Goal: Task Accomplishment & Management: Use online tool/utility

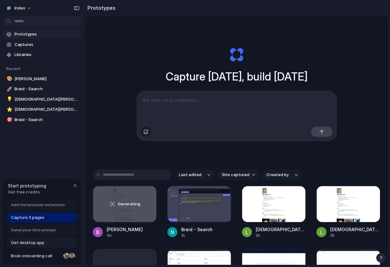
click at [147, 133] on div "button" at bounding box center [146, 131] width 5 height 5
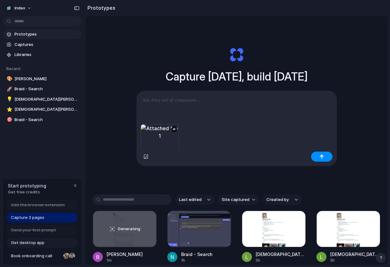
click at [250, 99] on p at bounding box center [237, 101] width 189 height 8
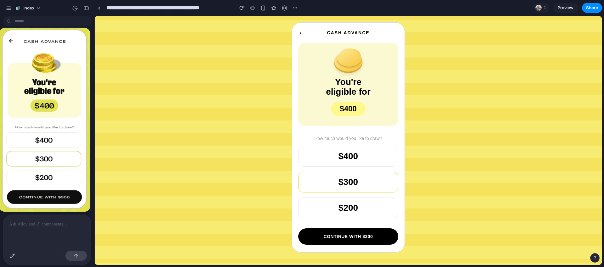
scroll to position [3, 0]
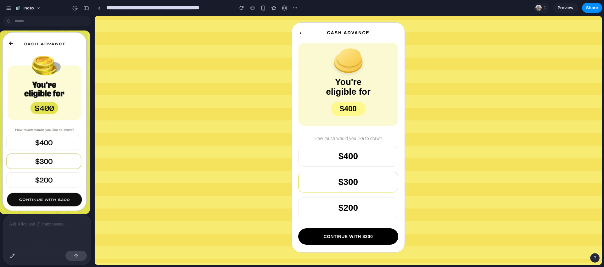
click at [318, 155] on label "$400" at bounding box center [348, 156] width 100 height 21
click at [13, 254] on div "button" at bounding box center [12, 255] width 5 height 5
click at [13, 257] on div "button" at bounding box center [12, 255] width 5 height 5
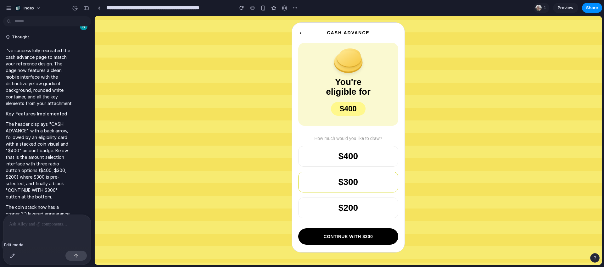
scroll to position [312, 0]
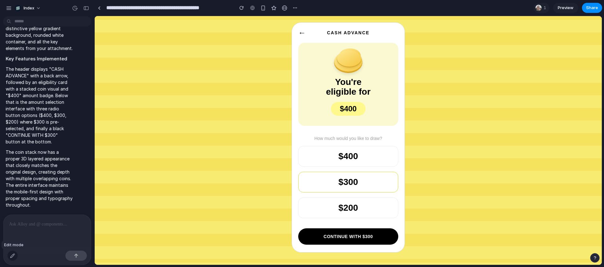
click at [14, 254] on div "button" at bounding box center [12, 255] width 5 height 5
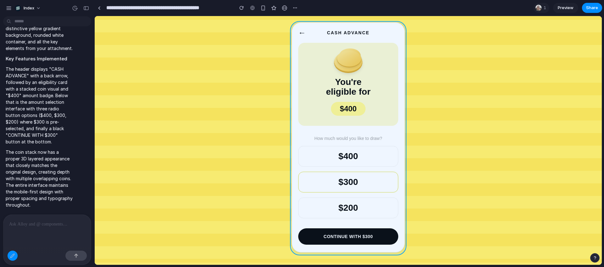
click at [390, 156] on div at bounding box center [348, 140] width 507 height 249
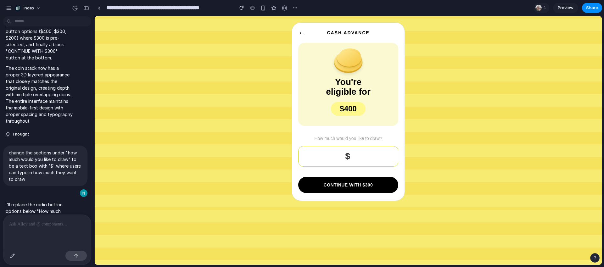
scroll to position [987, 0]
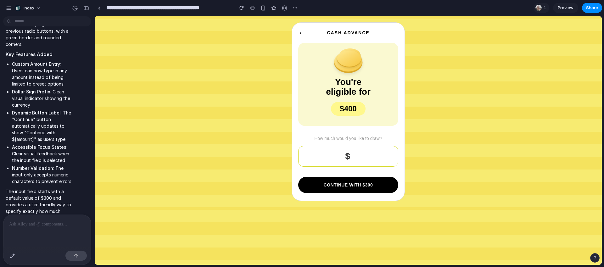
click at [360, 155] on div "$ ***" at bounding box center [348, 156] width 100 height 21
click at [38, 225] on p at bounding box center [47, 225] width 76 height 8
click at [13, 254] on div "button" at bounding box center [12, 255] width 5 height 5
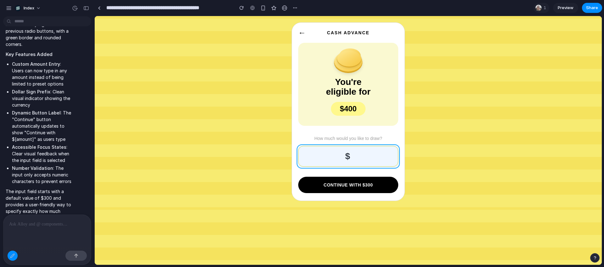
click at [357, 158] on div at bounding box center [348, 140] width 507 height 249
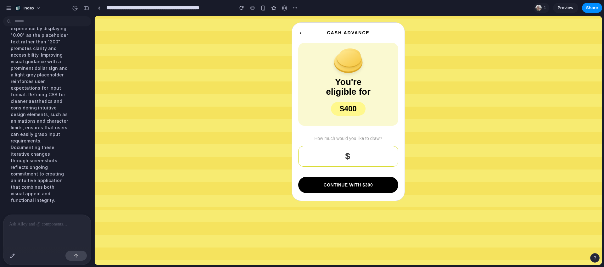
scroll to position [1292, 0]
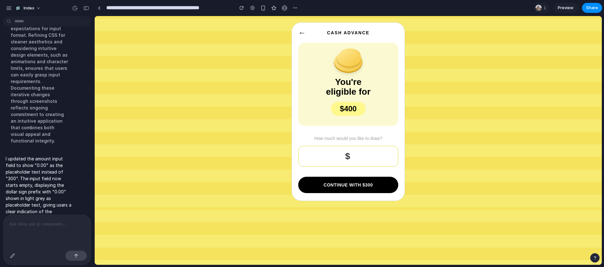
click at [359, 153] on div "$" at bounding box center [348, 156] width 100 height 21
click at [36, 219] on div at bounding box center [47, 231] width 88 height 33
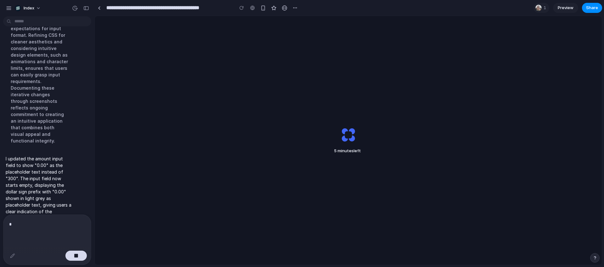
scroll to position [1337, 0]
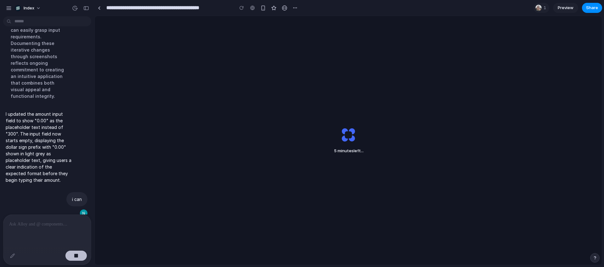
click at [75, 257] on div "button" at bounding box center [76, 256] width 4 height 4
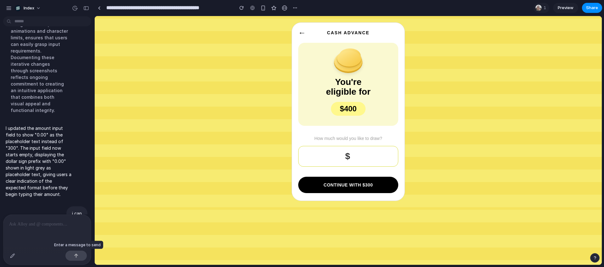
scroll to position [0, 0]
click at [44, 226] on p at bounding box center [47, 225] width 76 height 8
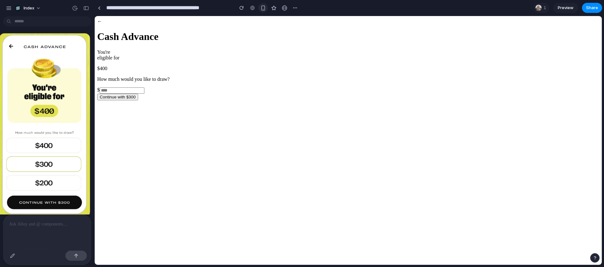
click at [262, 6] on div "button" at bounding box center [263, 7] width 5 height 5
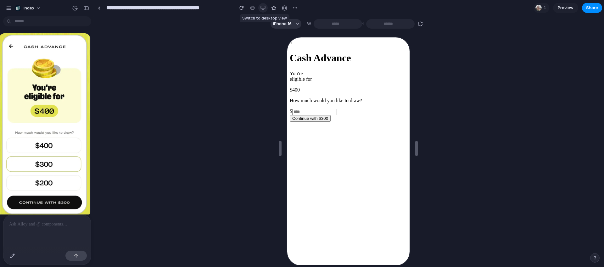
click at [262, 9] on div "button" at bounding box center [263, 7] width 5 height 5
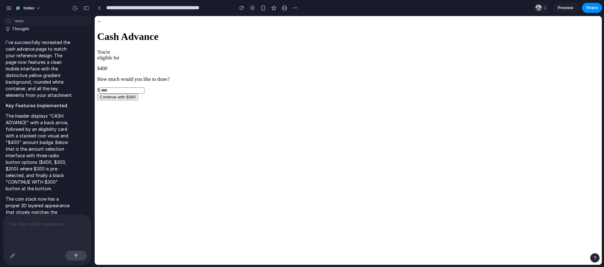
scroll to position [346, 0]
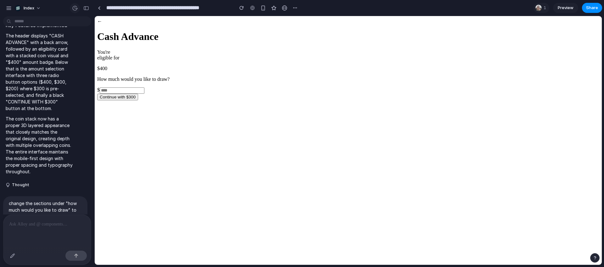
click at [76, 7] on div "button" at bounding box center [75, 8] width 6 height 6
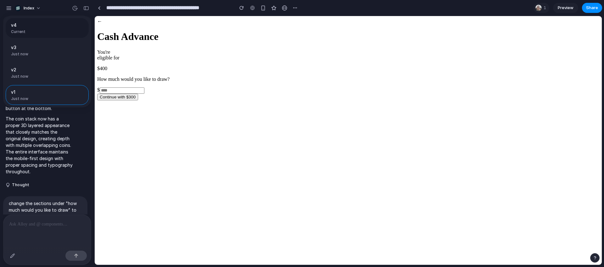
click at [39, 31] on span "Current" at bounding box center [45, 32] width 69 height 6
click at [35, 97] on div "v1 Just now" at bounding box center [33, 95] width 45 height 13
click at [33, 77] on span "Just now" at bounding box center [33, 77] width 45 height 6
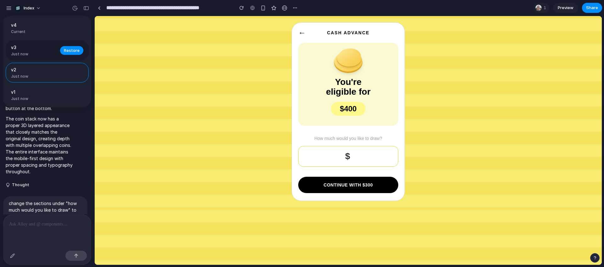
click at [39, 55] on span "Just now" at bounding box center [33, 54] width 45 height 6
click at [39, 36] on div "v4 Current" at bounding box center [47, 28] width 83 height 20
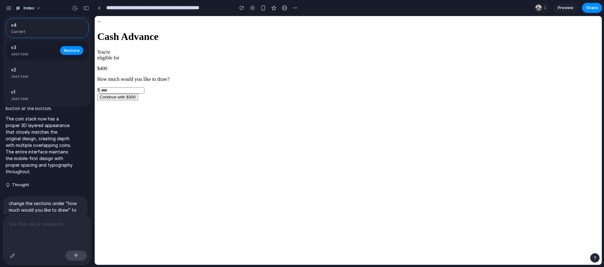
click at [35, 59] on div "v3 Just now Restore" at bounding box center [47, 51] width 83 height 20
click at [42, 69] on span "v2" at bounding box center [33, 69] width 45 height 7
click at [48, 97] on div "v1 Just now" at bounding box center [33, 95] width 45 height 13
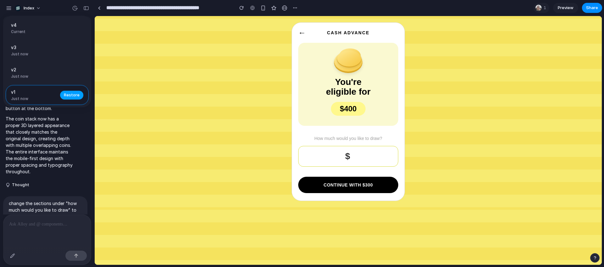
click at [72, 94] on span "Restore" at bounding box center [72, 95] width 16 height 6
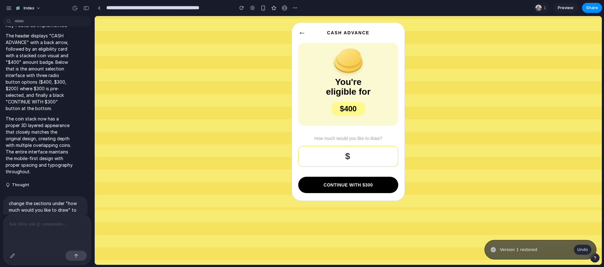
scroll to position [1746, 0]
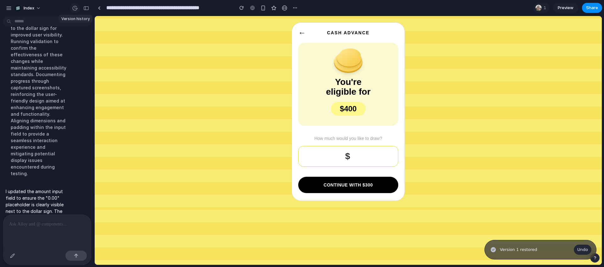
click at [75, 10] on div "button" at bounding box center [75, 8] width 6 height 6
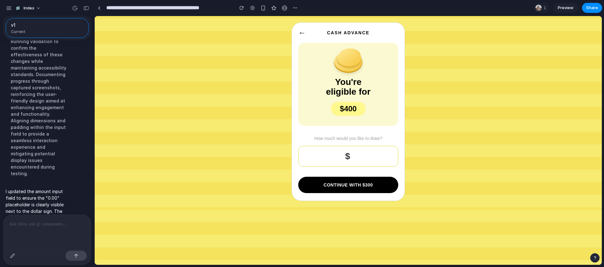
click at [74, 9] on div "v1 Current" at bounding box center [302, 133] width 604 height 267
click at [74, 7] on div "button" at bounding box center [75, 8] width 6 height 6
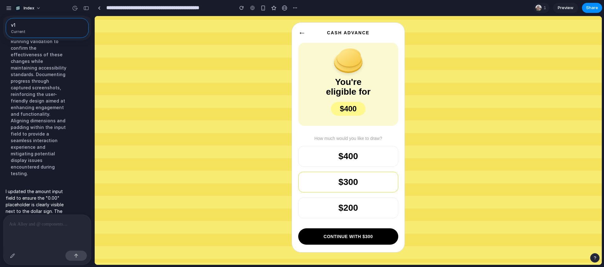
click at [55, 30] on span "Current" at bounding box center [45, 32] width 69 height 6
click at [153, 82] on div "v1 Current" at bounding box center [302, 133] width 604 height 267
click at [17, 256] on button "button" at bounding box center [13, 256] width 10 height 10
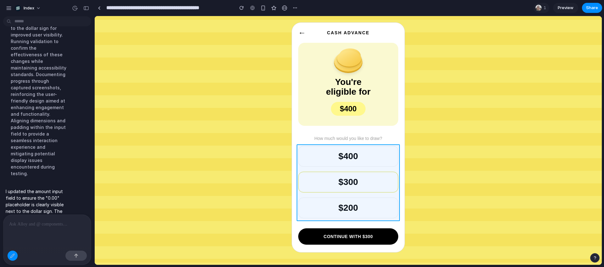
click at [390, 167] on div at bounding box center [348, 140] width 507 height 249
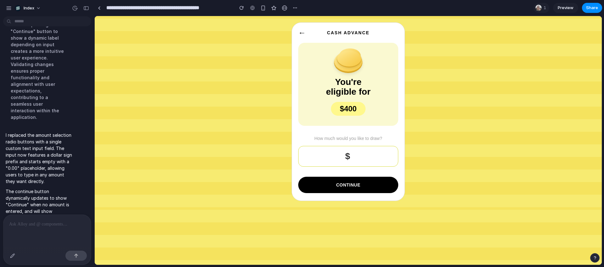
click at [354, 148] on div "$" at bounding box center [348, 156] width 100 height 21
click at [302, 34] on span "←" at bounding box center [302, 32] width 8 height 9
click at [353, 156] on div "$" at bounding box center [348, 156] width 100 height 21
click at [60, 223] on p at bounding box center [47, 225] width 76 height 8
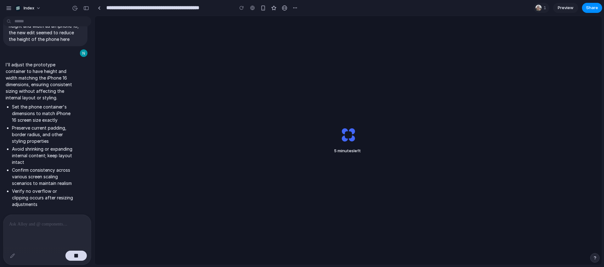
scroll to position [2161, 0]
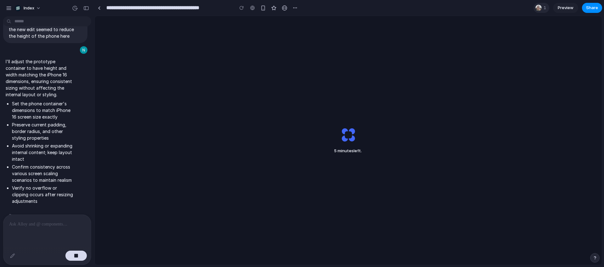
click at [390, 6] on div at bounding box center [539, 8] width 6 height 6
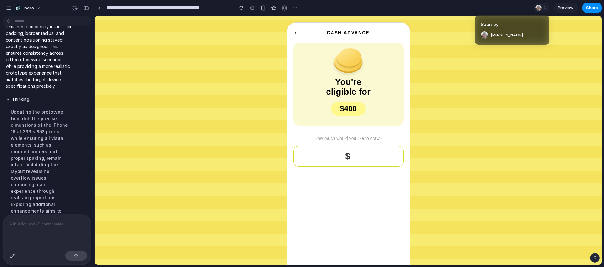
scroll to position [2425, 0]
click at [76, 9] on div "Seen by Leo Denham" at bounding box center [302, 133] width 604 height 267
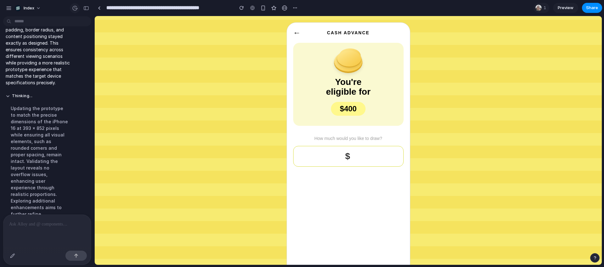
click at [76, 8] on div "button" at bounding box center [75, 8] width 6 height 6
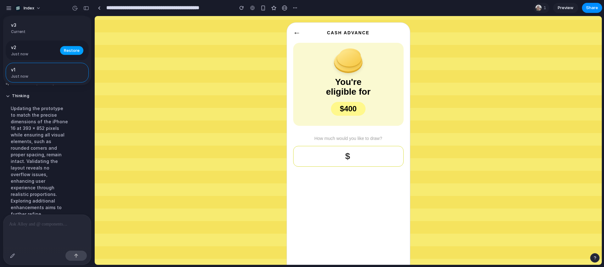
click at [71, 51] on span "Restore" at bounding box center [72, 50] width 16 height 6
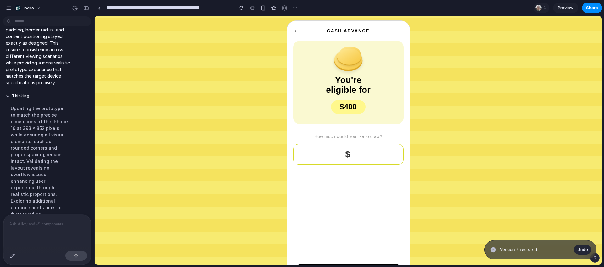
scroll to position [32, 0]
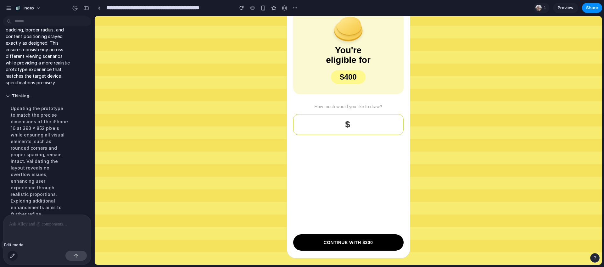
click at [8, 253] on button "button" at bounding box center [13, 256] width 10 height 10
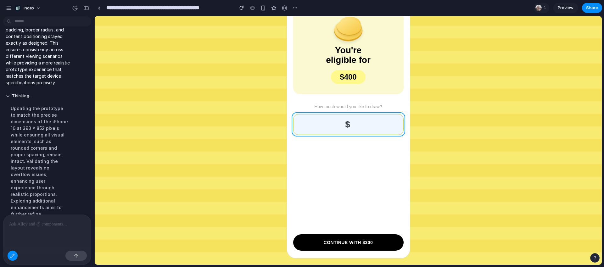
click at [314, 128] on div at bounding box center [348, 140] width 507 height 249
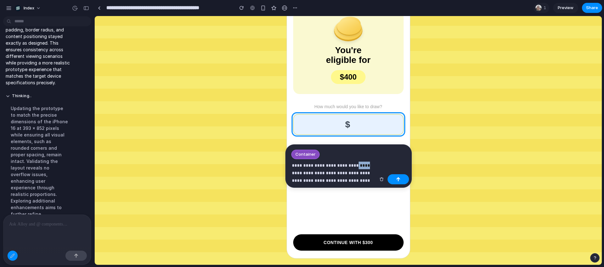
drag, startPoint x: 361, startPoint y: 166, endPoint x: 349, endPoint y: 166, distance: 11.6
click at [349, 166] on p "**********" at bounding box center [334, 173] width 84 height 23
click at [352, 165] on p "**********" at bounding box center [334, 173] width 84 height 23
click at [361, 182] on p "**********" at bounding box center [334, 173] width 84 height 23
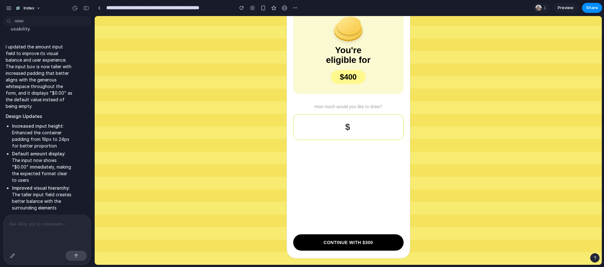
click at [354, 127] on div "$ ****" at bounding box center [348, 127] width 110 height 26
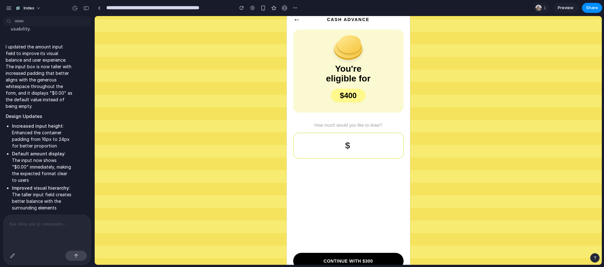
click at [360, 142] on div "$ ****" at bounding box center [348, 146] width 110 height 26
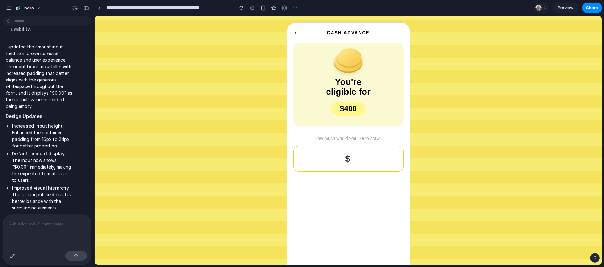
scroll to position [6, 0]
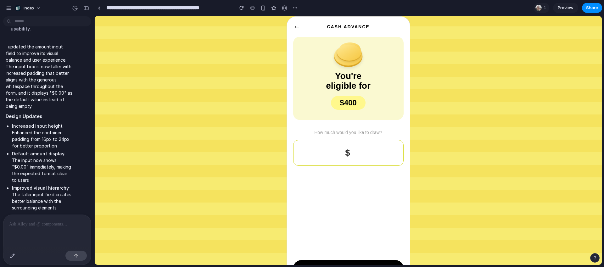
click at [302, 134] on div at bounding box center [302, 134] width 0 height 0
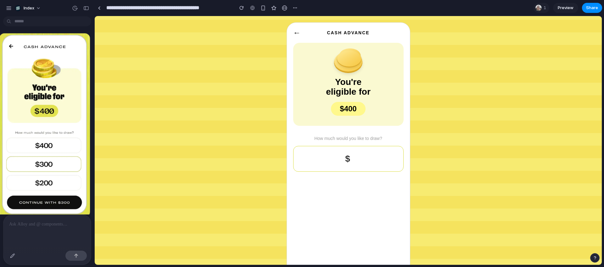
scroll to position [32, 0]
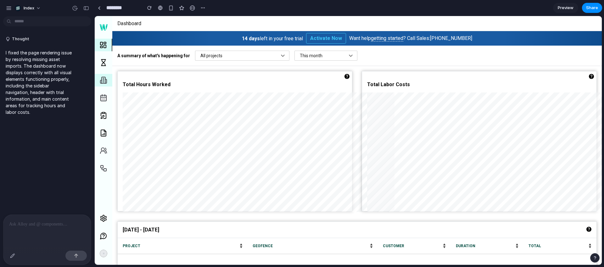
click at [102, 80] on icon at bounding box center [103, 80] width 6 height 6
click at [11, 259] on button "button" at bounding box center [13, 256] width 10 height 10
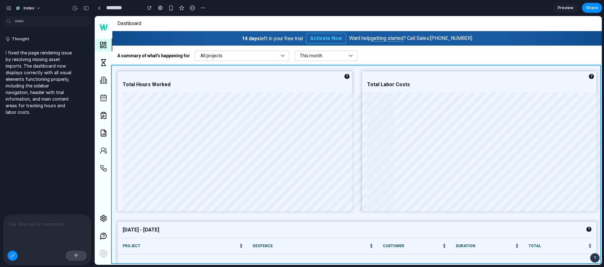
click at [356, 68] on div at bounding box center [348, 140] width 507 height 249
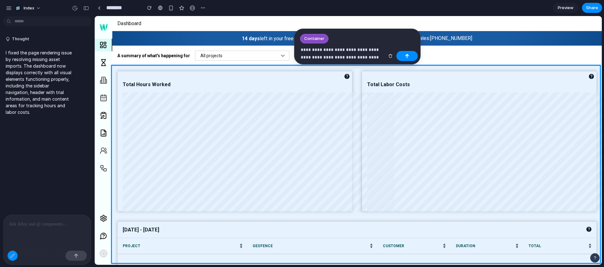
click at [332, 57] on p "**********" at bounding box center [343, 53] width 84 height 15
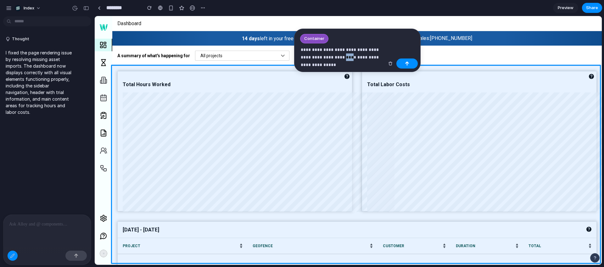
drag, startPoint x: 342, startPoint y: 56, endPoint x: 335, endPoint y: 56, distance: 6.6
click at [335, 56] on p "**********" at bounding box center [343, 57] width 84 height 23
drag, startPoint x: 338, startPoint y: 64, endPoint x: 333, endPoint y: 57, distance: 8.9
click at [333, 57] on p "**********" at bounding box center [343, 57] width 84 height 23
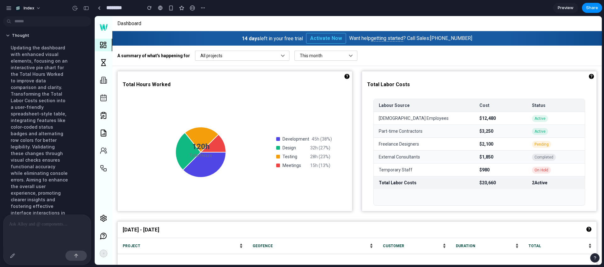
scroll to position [730, 0]
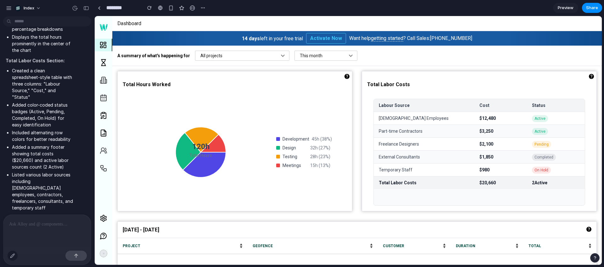
click at [13, 256] on div "button" at bounding box center [12, 255] width 5 height 5
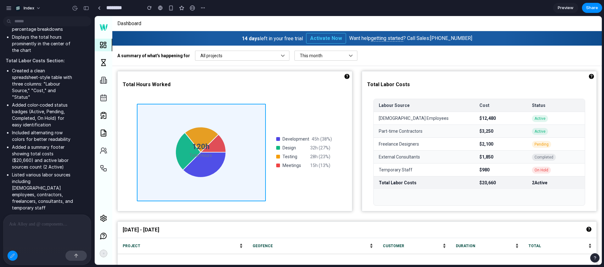
click at [203, 149] on div at bounding box center [348, 140] width 507 height 249
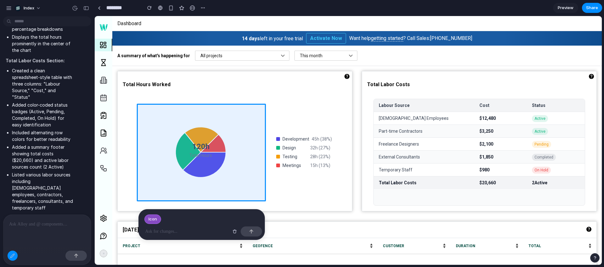
click at [46, 228] on p at bounding box center [47, 225] width 76 height 8
click at [166, 232] on p at bounding box center [187, 232] width 84 height 8
click at [74, 254] on button "button" at bounding box center [75, 256] width 21 height 10
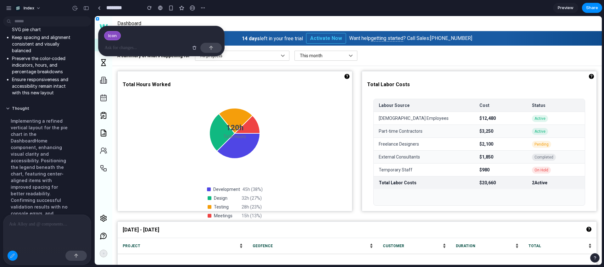
scroll to position [1009, 0]
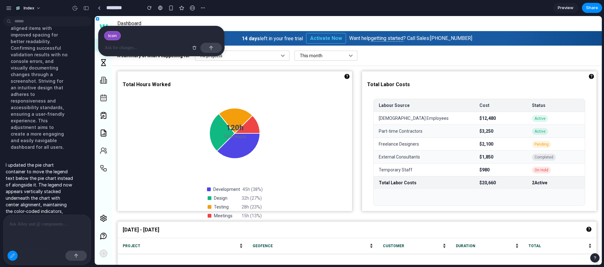
click at [42, 223] on p at bounding box center [47, 225] width 76 height 8
click at [195, 48] on div "button" at bounding box center [194, 48] width 4 height 4
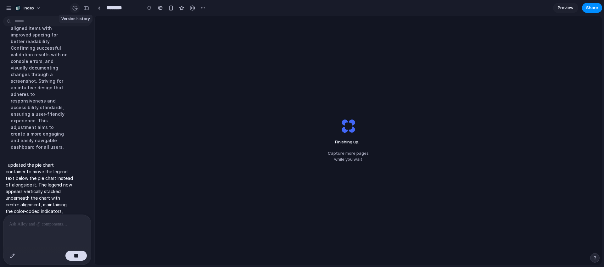
click at [73, 8] on div "button" at bounding box center [75, 8] width 6 height 6
click at [162, 154] on div "v3 Current v2 Just now Restore" at bounding box center [302, 133] width 604 height 267
click at [76, 257] on div "button" at bounding box center [76, 256] width 4 height 4
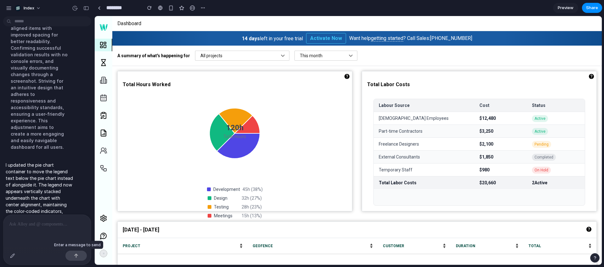
scroll to position [0, 0]
click at [10, 257] on div "button" at bounding box center [12, 255] width 5 height 5
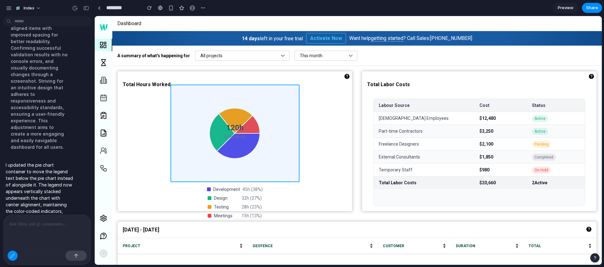
scroll to position [1023, 0]
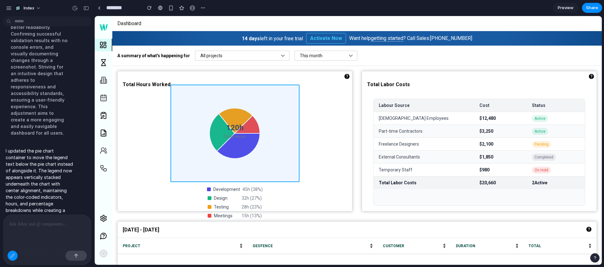
click at [236, 153] on div at bounding box center [348, 140] width 507 height 249
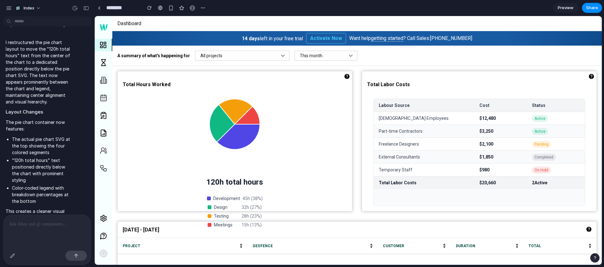
scroll to position [5, 0]
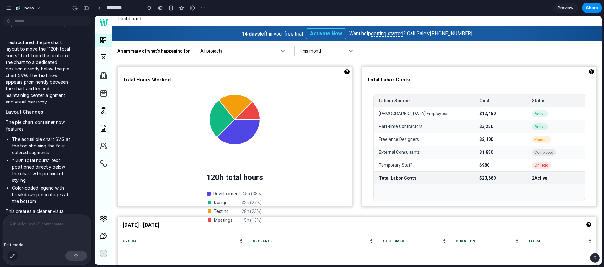
click at [9, 255] on button "button" at bounding box center [13, 256] width 10 height 10
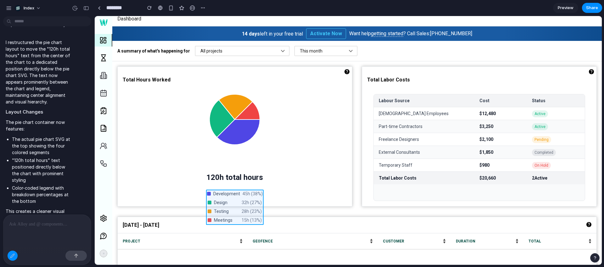
click at [228, 197] on div at bounding box center [348, 140] width 507 height 249
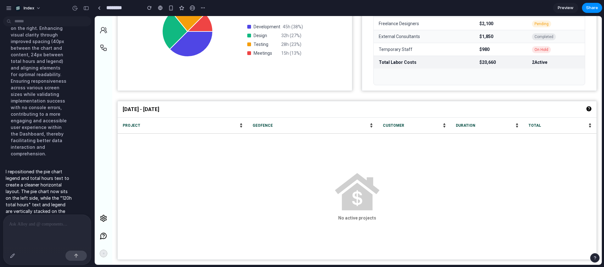
scroll to position [0, 0]
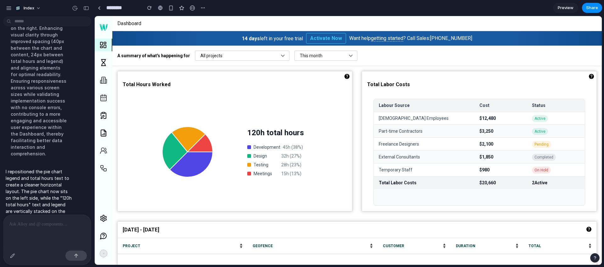
click at [11, 250] on div at bounding box center [47, 256] width 88 height 17
click at [15, 255] on div "button" at bounding box center [12, 255] width 5 height 5
click at [273, 129] on div at bounding box center [348, 140] width 507 height 249
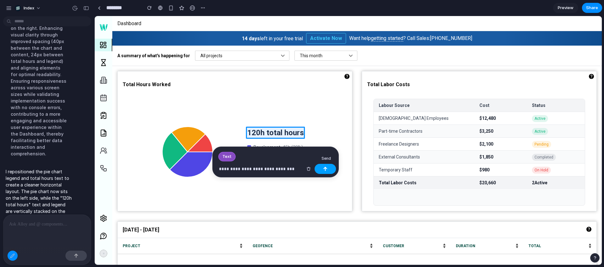
click at [326, 166] on button "button" at bounding box center [325, 169] width 21 height 10
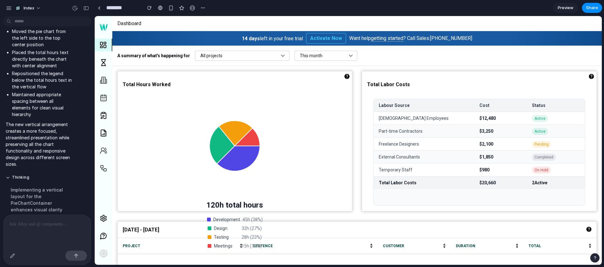
scroll to position [2084, 0]
click at [14, 260] on div at bounding box center [13, 256] width 10 height 10
click at [13, 255] on div "button" at bounding box center [12, 255] width 5 height 5
click at [73, 9] on div "button" at bounding box center [75, 8] width 6 height 6
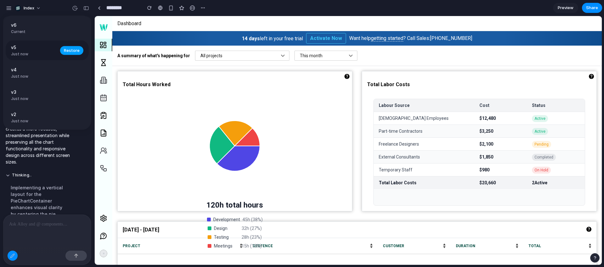
click at [76, 49] on span "Restore" at bounding box center [72, 50] width 16 height 6
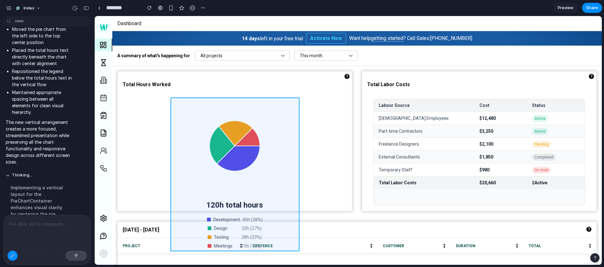
click at [228, 212] on div at bounding box center [348, 140] width 507 height 249
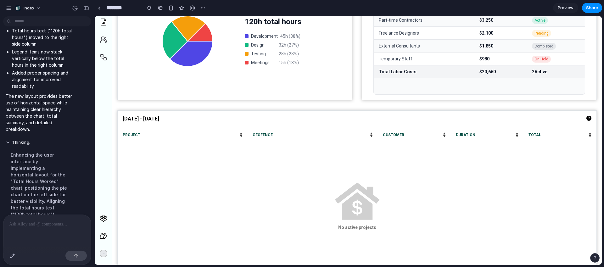
scroll to position [121, 0]
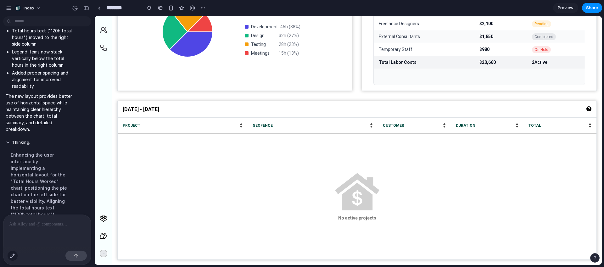
click at [14, 256] on div "button" at bounding box center [12, 255] width 5 height 5
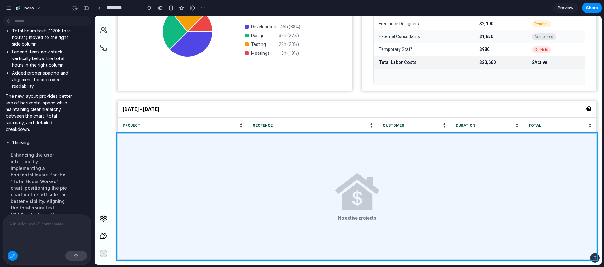
click at [241, 177] on div at bounding box center [348, 140] width 507 height 249
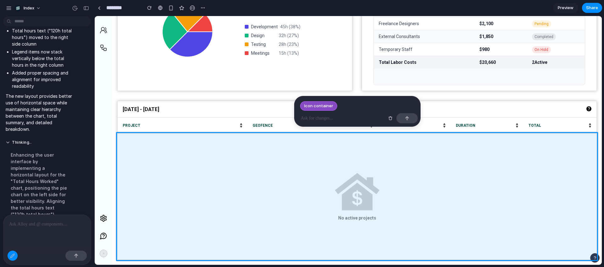
click at [309, 118] on p at bounding box center [343, 119] width 84 height 8
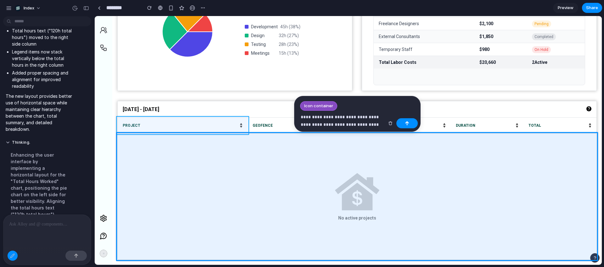
click at [185, 127] on div at bounding box center [348, 140] width 507 height 249
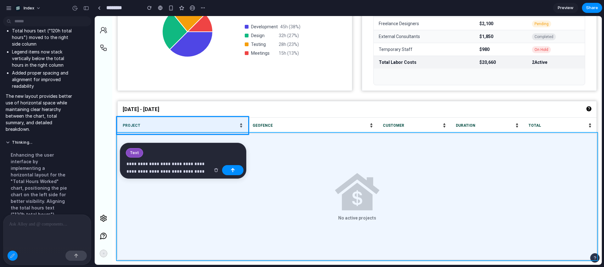
click at [492, 154] on div at bounding box center [348, 140] width 507 height 249
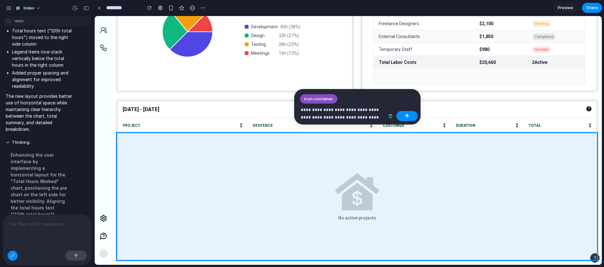
click at [373, 117] on p "**********" at bounding box center [343, 113] width 84 height 15
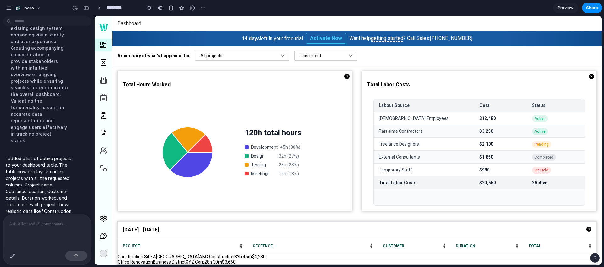
scroll to position [22, 0]
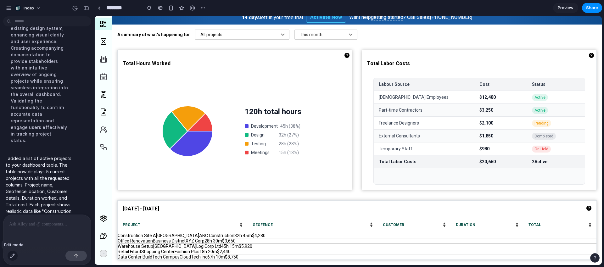
click at [10, 257] on button "button" at bounding box center [13, 256] width 10 height 10
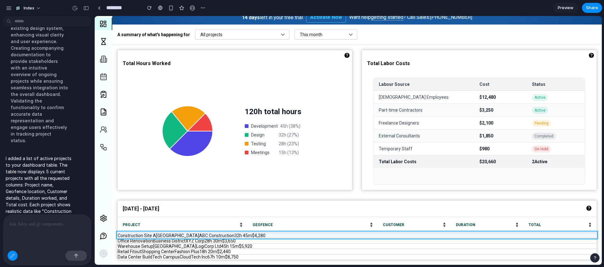
click at [565, 234] on div at bounding box center [348, 140] width 507 height 249
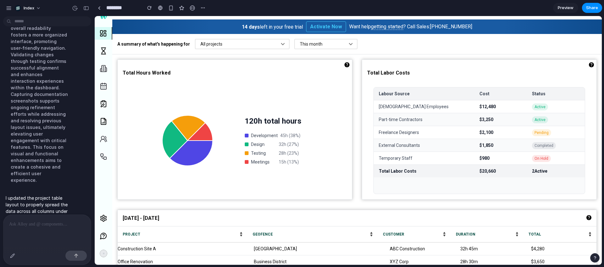
scroll to position [0, 0]
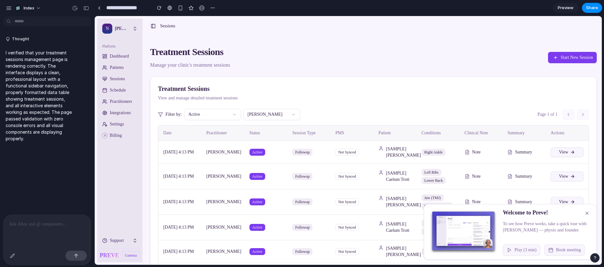
click at [18, 255] on div at bounding box center [13, 256] width 10 height 10
click at [15, 258] on button "button" at bounding box center [13, 256] width 10 height 10
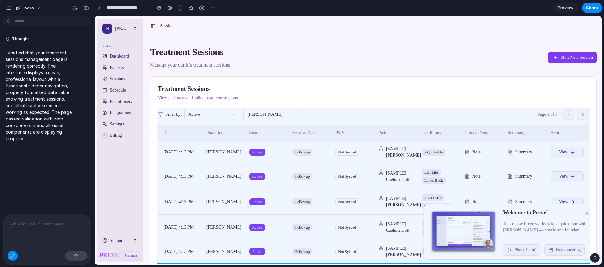
click at [335, 125] on div at bounding box center [348, 140] width 507 height 249
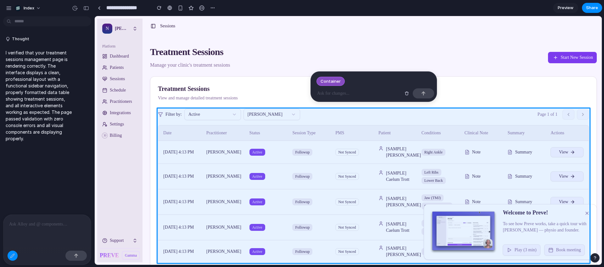
click at [338, 93] on p at bounding box center [359, 94] width 84 height 8
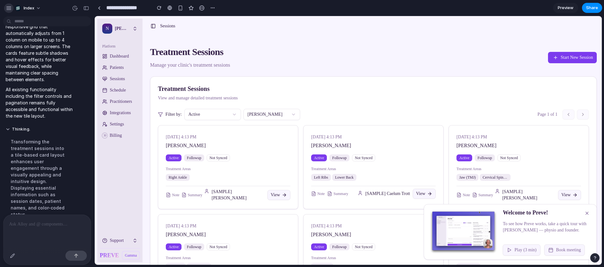
click at [9, 8] on div "button" at bounding box center [9, 8] width 6 height 6
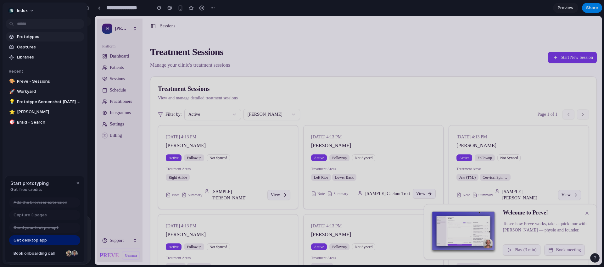
click at [27, 37] on span "Prototypes" at bounding box center [49, 37] width 65 height 6
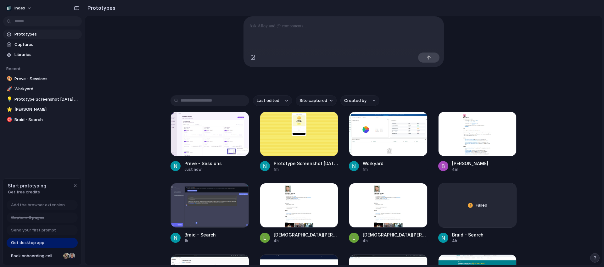
scroll to position [73, 0]
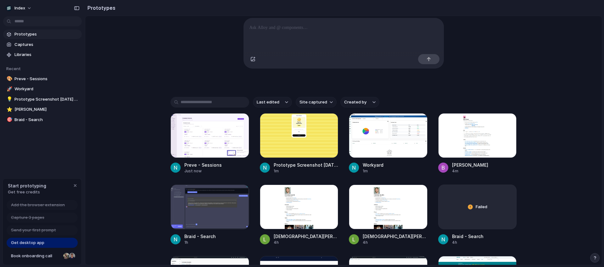
click at [221, 103] on input "text" at bounding box center [210, 102] width 79 height 11
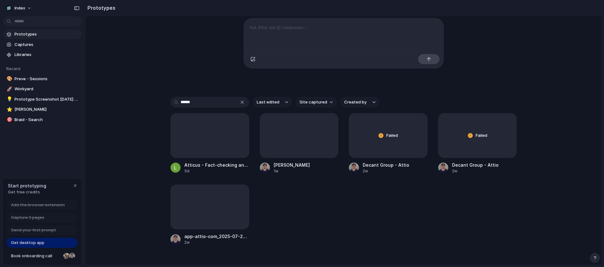
scroll to position [34, 0]
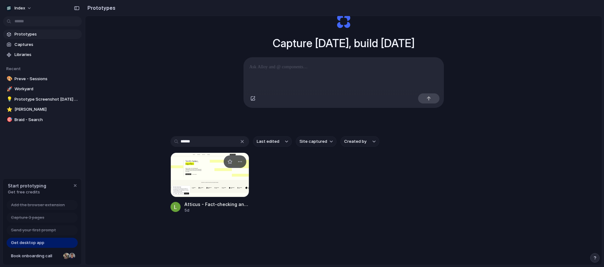
type input "******"
click at [208, 180] on div at bounding box center [210, 175] width 79 height 45
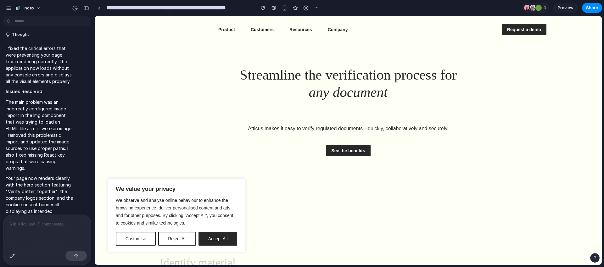
scroll to position [300, 0]
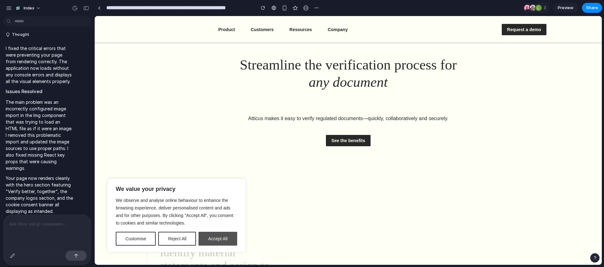
click at [202, 241] on button "Accept All" at bounding box center [218, 239] width 39 height 14
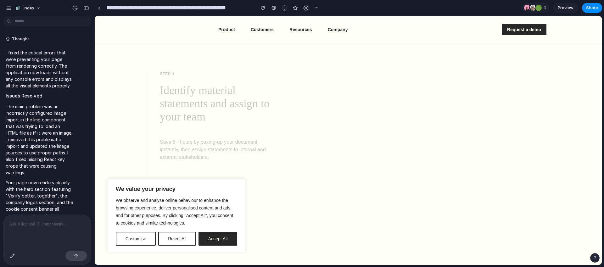
scroll to position [4, 0]
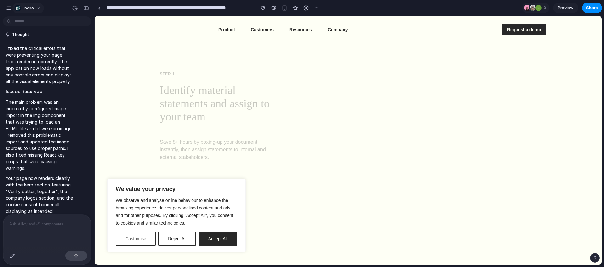
click at [27, 9] on span "Index" at bounding box center [29, 8] width 11 height 6
click at [240, 115] on div "Settings Invite members Change theme Change workspace Sign out" at bounding box center [302, 133] width 604 height 267
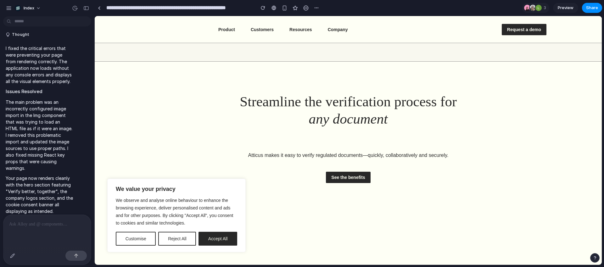
scroll to position [199, 0]
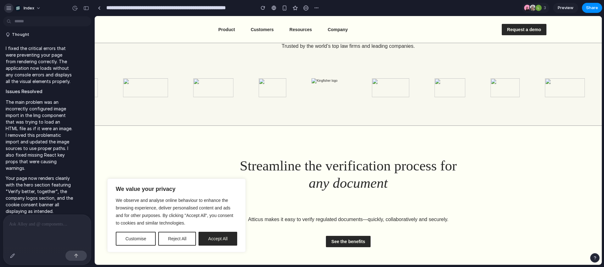
click at [7, 5] on button "button" at bounding box center [8, 7] width 9 height 9
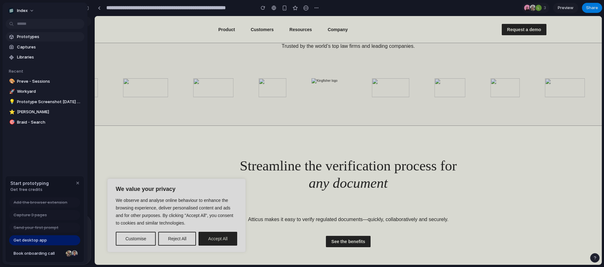
click at [25, 38] on span "Prototypes" at bounding box center [49, 37] width 65 height 6
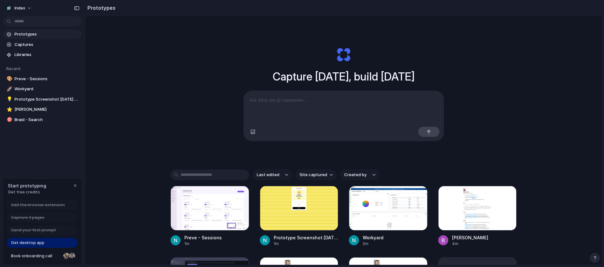
click at [345, 176] on span "Created by" at bounding box center [355, 175] width 22 height 6
click at [359, 251] on span "[PERSON_NAME]" at bounding box center [368, 249] width 32 height 6
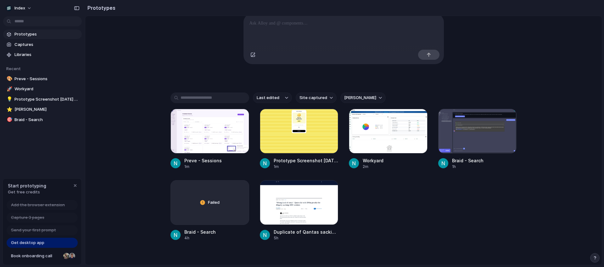
scroll to position [77, 0]
click at [191, 126] on div at bounding box center [210, 131] width 79 height 45
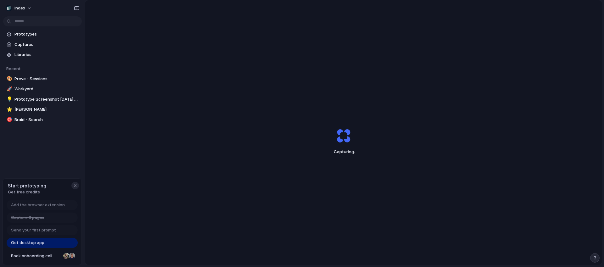
click at [74, 187] on div "button" at bounding box center [75, 185] width 5 height 5
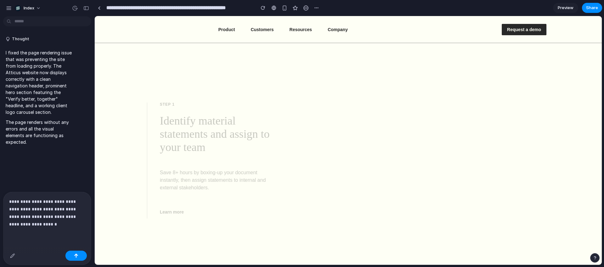
scroll to position [433, 0]
drag, startPoint x: 24, startPoint y: 229, endPoint x: 12, endPoint y: 229, distance: 12.3
click at [12, 229] on p "**********" at bounding box center [47, 215] width 76 height 38
click at [75, 233] on p "**********" at bounding box center [47, 215] width 76 height 38
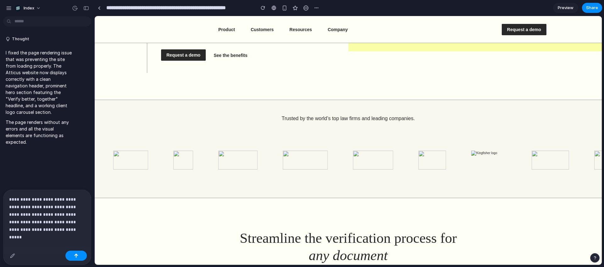
scroll to position [0, 0]
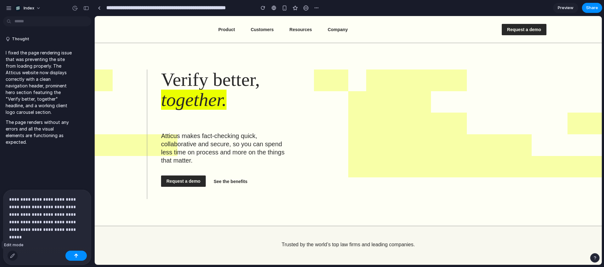
click at [11, 252] on button "button" at bounding box center [13, 256] width 10 height 10
click at [13, 255] on div "button" at bounding box center [12, 255] width 5 height 5
click at [78, 255] on button "button" at bounding box center [75, 256] width 21 height 10
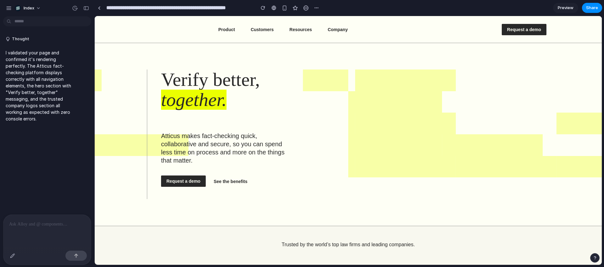
scroll to position [203, 0]
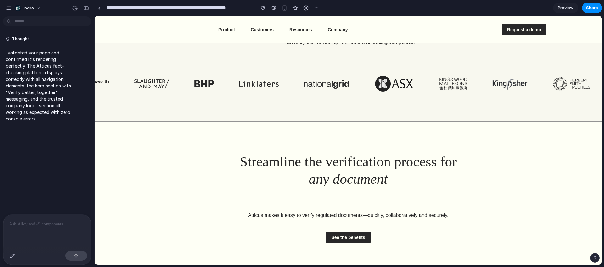
click at [10, 260] on div at bounding box center [13, 256] width 10 height 10
click at [11, 258] on div "button" at bounding box center [12, 255] width 5 height 5
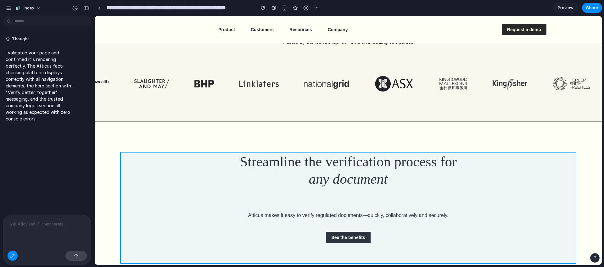
click at [172, 174] on div at bounding box center [348, 140] width 507 height 249
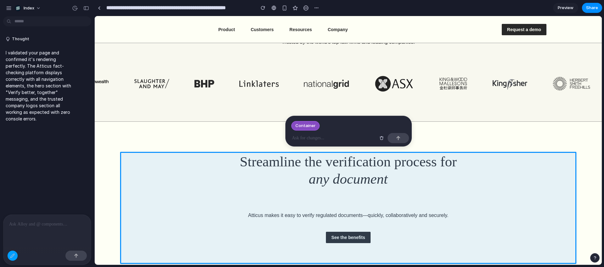
click at [14, 257] on div "button" at bounding box center [12, 255] width 5 height 5
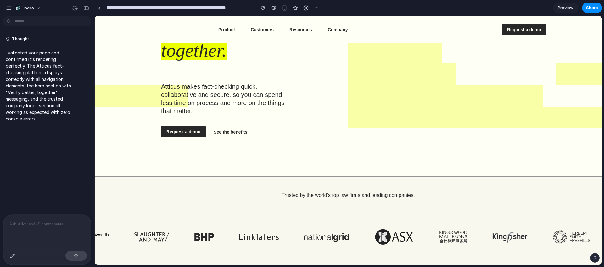
scroll to position [49, 0]
click at [50, 230] on div at bounding box center [47, 231] width 88 height 33
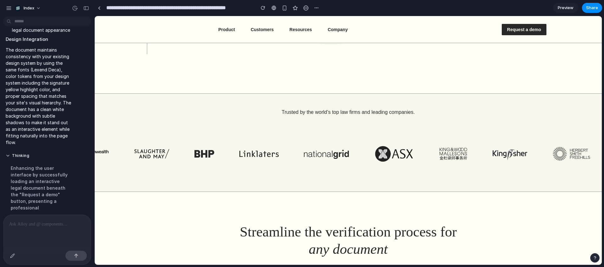
scroll to position [0, 0]
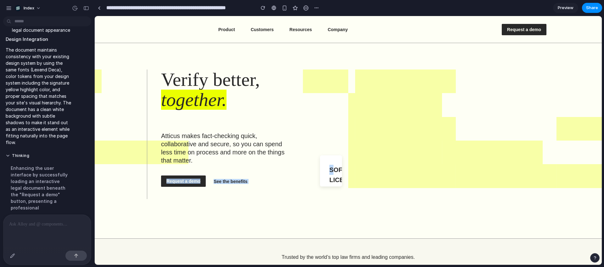
drag, startPoint x: 333, startPoint y: 168, endPoint x: 306, endPoint y: 167, distance: 27.1
click at [306, 167] on div "Verify better, together. Atticus makes fact-checking quick, collaborative and s…" at bounding box center [348, 141] width 453 height 142
click at [339, 187] on div "Verify better, together. Atticus makes fact-checking quick, collaborative and s…" at bounding box center [348, 141] width 453 height 142
click at [14, 255] on div "button" at bounding box center [12, 255] width 5 height 5
click at [328, 161] on div at bounding box center [348, 140] width 507 height 249
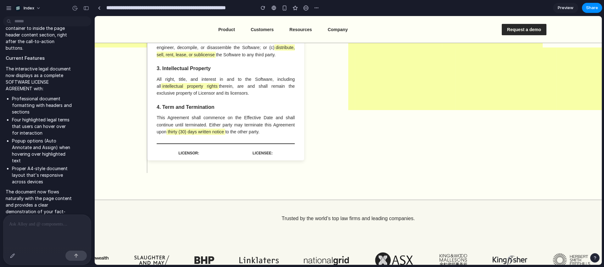
scroll to position [281, 0]
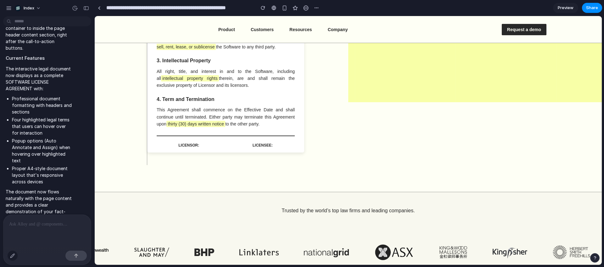
click at [11, 257] on div "button" at bounding box center [12, 255] width 5 height 5
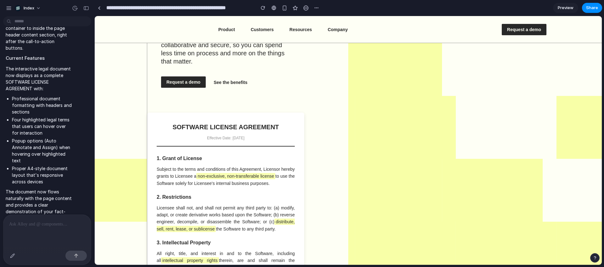
scroll to position [102, 0]
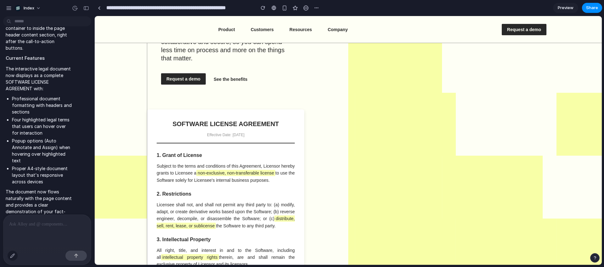
click at [10, 257] on button "button" at bounding box center [13, 256] width 10 height 10
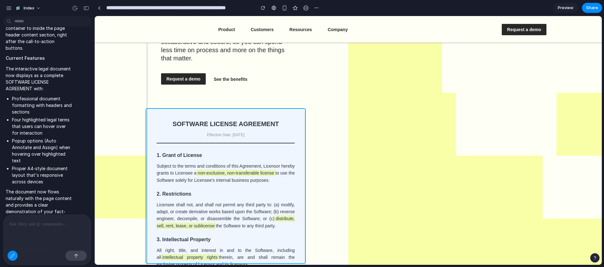
click at [294, 115] on div at bounding box center [348, 140] width 507 height 249
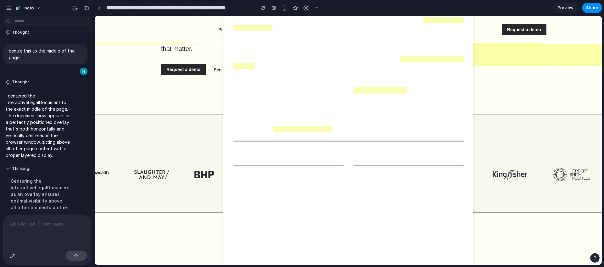
scroll to position [0, 0]
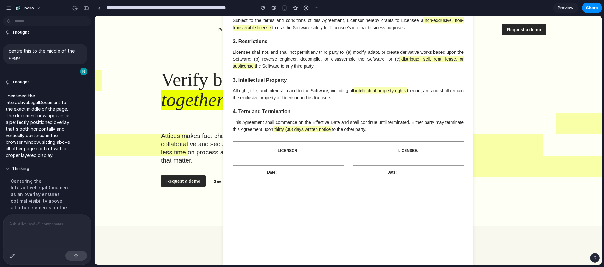
click at [18, 227] on p at bounding box center [47, 225] width 76 height 8
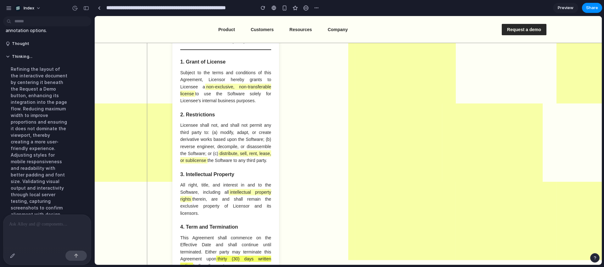
scroll to position [206, 0]
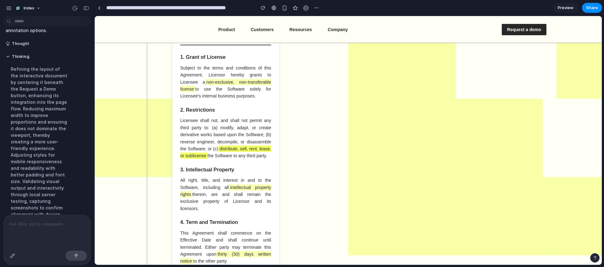
click at [237, 147] on span "distribute, sell, rent, lease, or sublicense" at bounding box center [225, 152] width 91 height 13
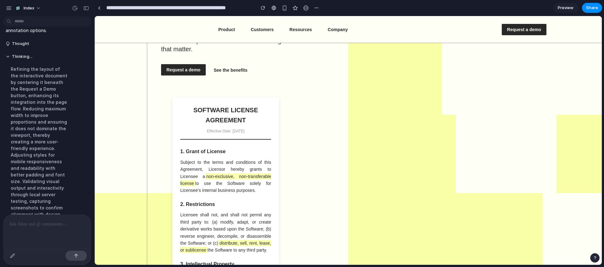
scroll to position [119, 0]
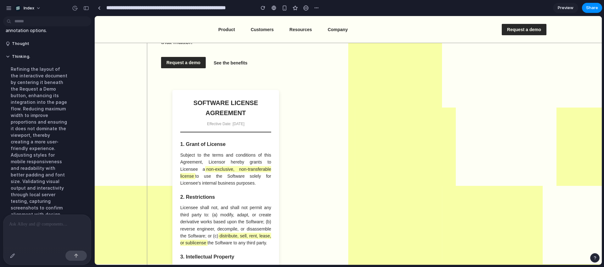
click at [21, 224] on p at bounding box center [47, 225] width 76 height 8
click at [14, 254] on div "button" at bounding box center [12, 255] width 5 height 5
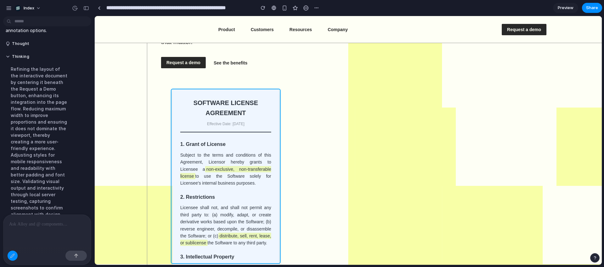
click at [274, 94] on div at bounding box center [348, 140] width 507 height 249
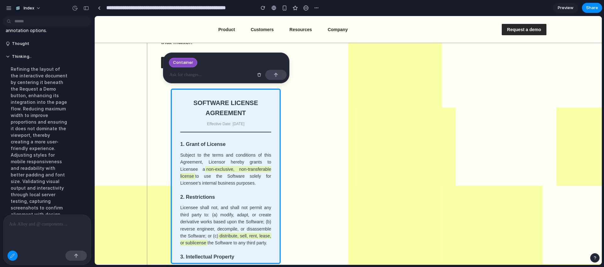
click at [191, 76] on p at bounding box center [212, 75] width 84 height 8
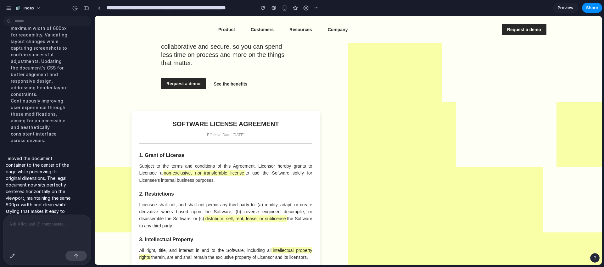
scroll to position [103, 0]
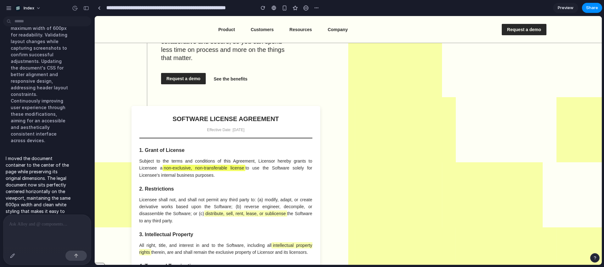
click at [233, 167] on span "non-exclusive, non-transferable license" at bounding box center [204, 168] width 83 height 6
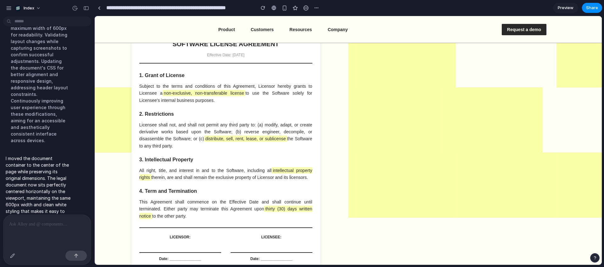
scroll to position [176, 0]
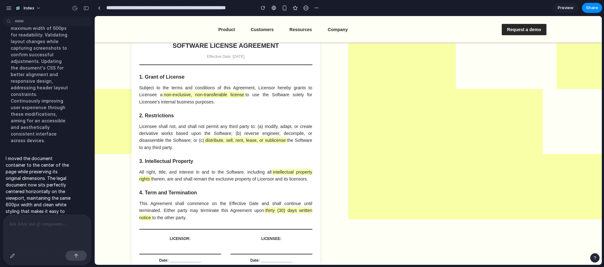
click at [46, 231] on div at bounding box center [47, 231] width 88 height 33
click at [241, 140] on span "distribute, sell, rent, lease, or sublicense" at bounding box center [245, 140] width 83 height 6
click at [10, 259] on div at bounding box center [13, 256] width 10 height 10
click at [18, 258] on div at bounding box center [47, 256] width 88 height 17
click at [12, 256] on div "button" at bounding box center [12, 255] width 5 height 5
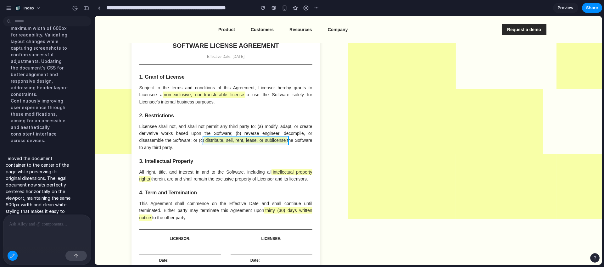
click at [217, 141] on div at bounding box center [348, 140] width 507 height 249
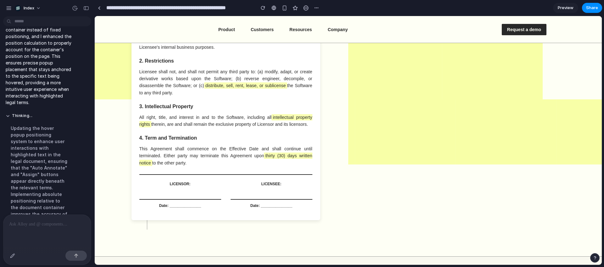
scroll to position [72, 0]
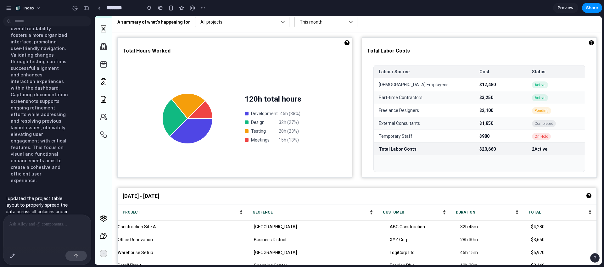
scroll to position [60, 0]
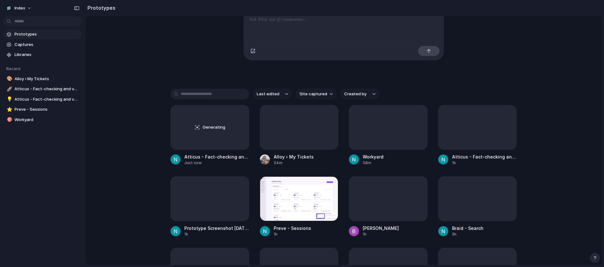
scroll to position [81, 0]
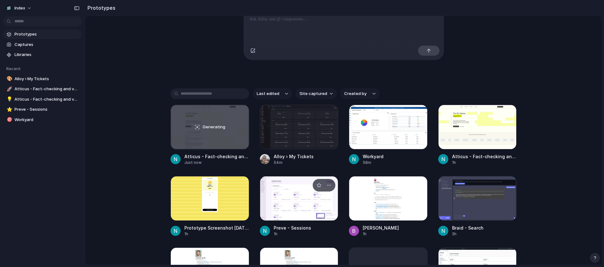
click at [294, 200] on div at bounding box center [299, 198] width 79 height 45
